Goal: Browse casually

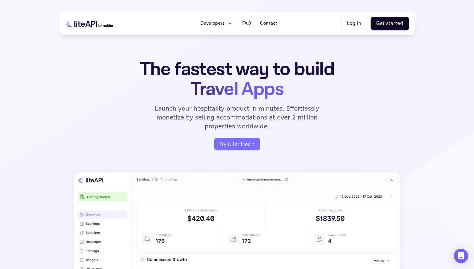
click at [230, 25] on icon at bounding box center [230, 24] width 6 height 6
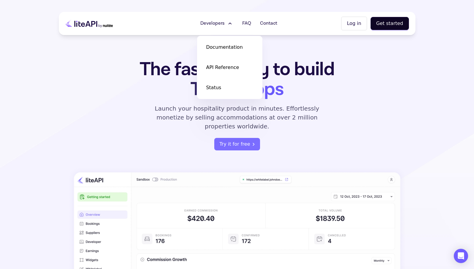
click at [337, 102] on div "The fastest way to build Travel Apps Launch your hospitality product in minutes…" at bounding box center [237, 104] width 232 height 91
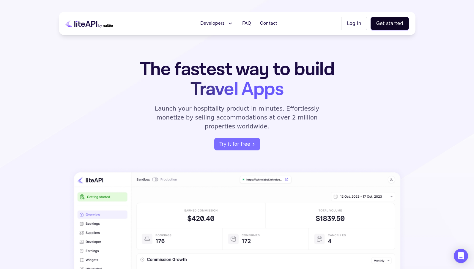
click at [407, 95] on div "The fastest way to build Travel Apps Launch your hospitality product in minutes…" at bounding box center [237, 214] width 357 height 311
click at [231, 24] on icon at bounding box center [230, 24] width 6 height 6
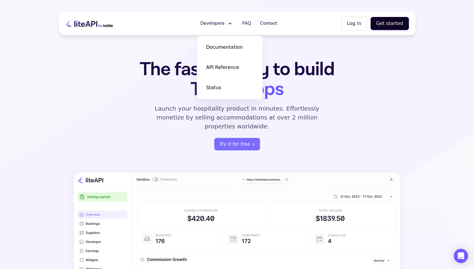
click at [231, 25] on icon at bounding box center [230, 24] width 6 height 6
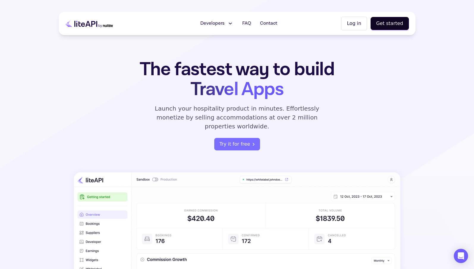
click at [330, 74] on h1 "The fastest way to build Travel Apps" at bounding box center [237, 79] width 232 height 40
click at [350, 111] on div "The fastest way to build Travel Apps Launch your hospitality product in minutes…" at bounding box center [237, 104] width 232 height 91
click at [388, 53] on section "The fastest way to build Travel Apps Launch your hospitality product in minutes…" at bounding box center [237, 191] width 474 height 382
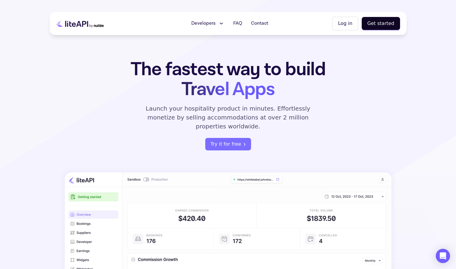
click at [412, 62] on section "The fastest way to build Travel Apps Launch your hospitality product in minutes…" at bounding box center [228, 191] width 456 height 382
